Goal: Entertainment & Leisure: Consume media (video, audio)

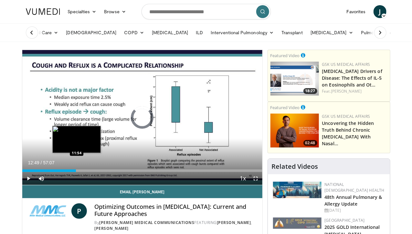
click at [60, 172] on div "Loaded : 0.00% 12:49 11:54" at bounding box center [142, 169] width 240 height 6
click at [72, 172] on div "Progress Bar" at bounding box center [74, 171] width 5 height 3
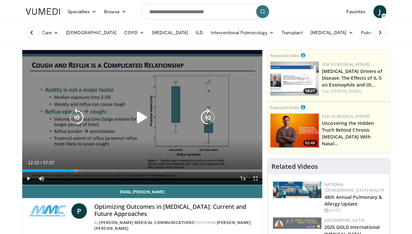
click at [90, 154] on div "10 seconds Tap to unmute" at bounding box center [142, 117] width 240 height 135
drag, startPoint x: 6, startPoint y: 55, endPoint x: 199, endPoint y: 126, distance: 206.0
click at [199, 126] on div "10 seconds Tap to unmute" at bounding box center [142, 117] width 240 height 135
click at [138, 123] on icon "Video Player" at bounding box center [142, 118] width 18 height 18
click at [139, 127] on icon "Video Player" at bounding box center [142, 118] width 18 height 18
